Goal: Download file/media

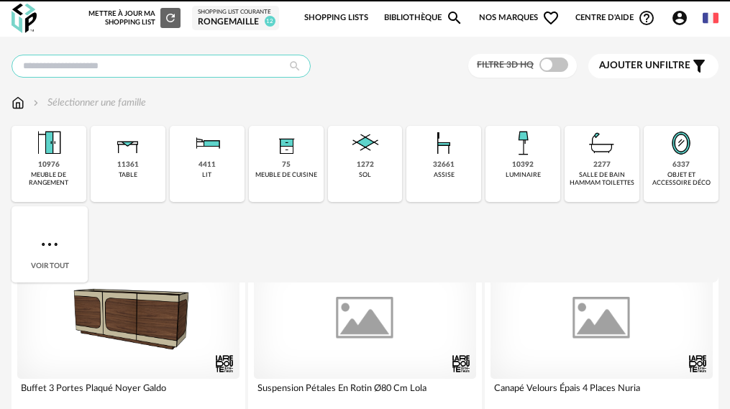
click at [203, 66] on input "text" at bounding box center [160, 66] width 299 height 23
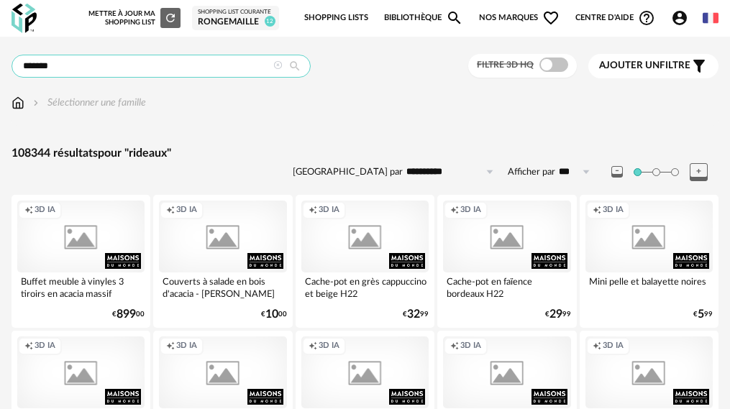
type input "*******"
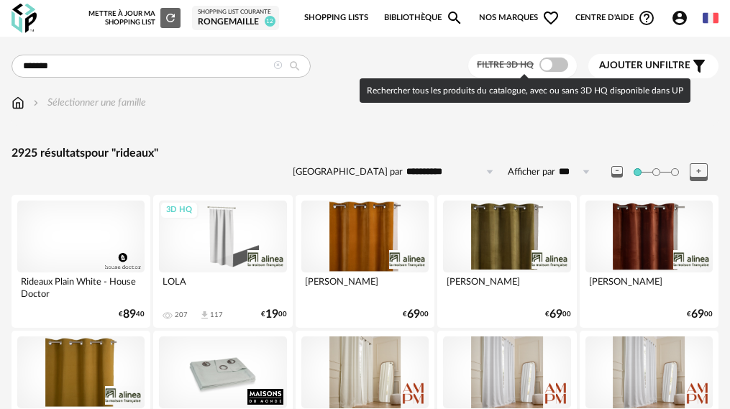
click at [554, 64] on span at bounding box center [553, 64] width 29 height 14
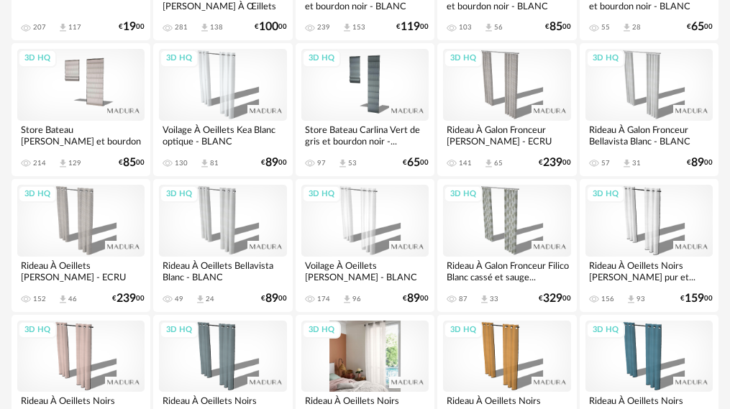
scroll to position [359, 0]
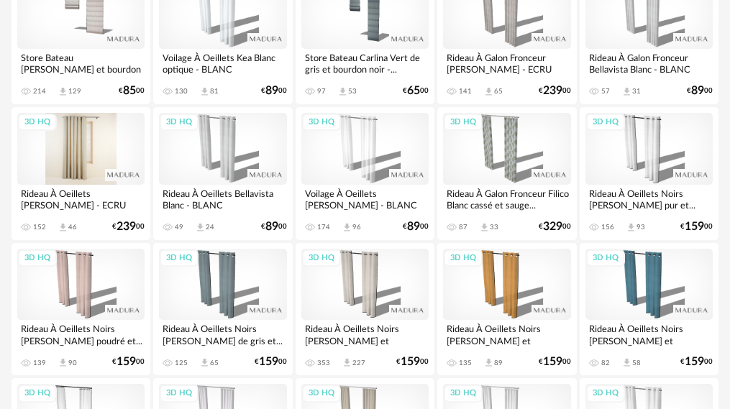
click at [74, 151] on div "3D HQ" at bounding box center [80, 149] width 127 height 72
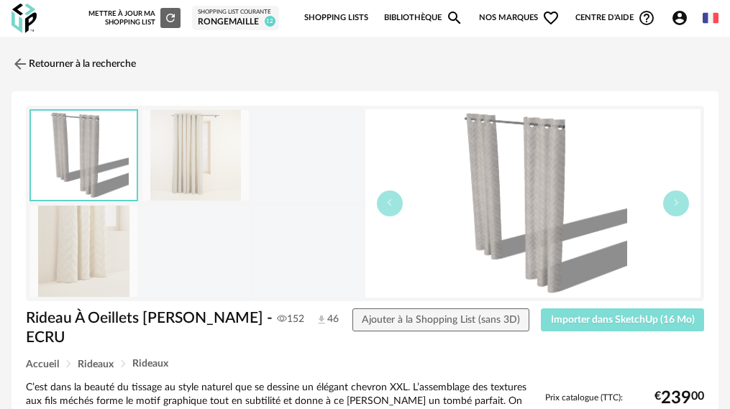
click at [571, 326] on button "Importer dans SketchUp (16 Mo)" at bounding box center [621, 319] width 163 height 23
